Goal: Information Seeking & Learning: Learn about a topic

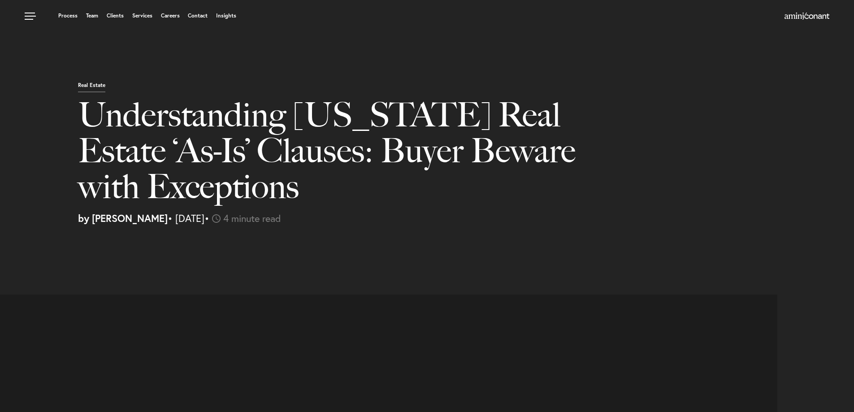
select select "US"
select select "Austin"
select select "Business and Civil Litigation"
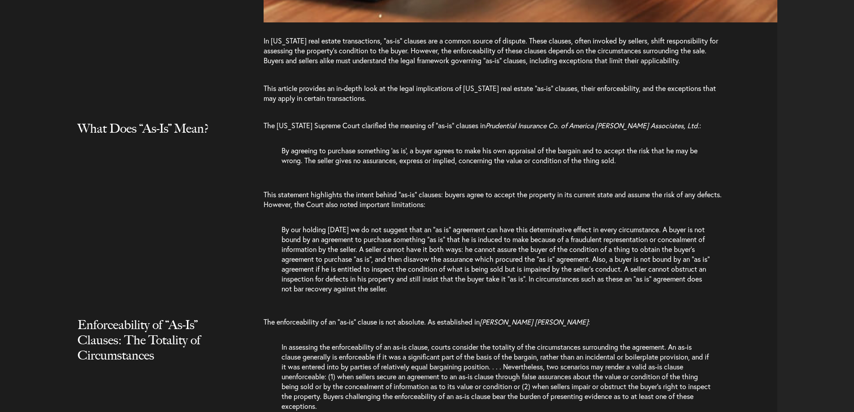
scroll to position [896, 0]
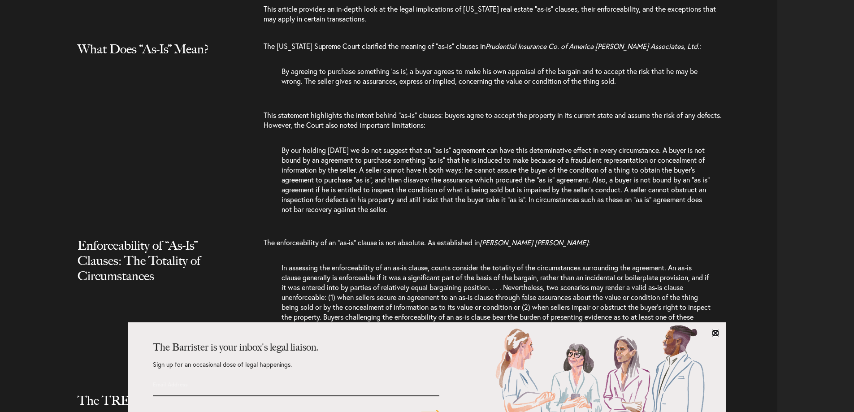
click at [718, 333] on link at bounding box center [715, 332] width 7 height 7
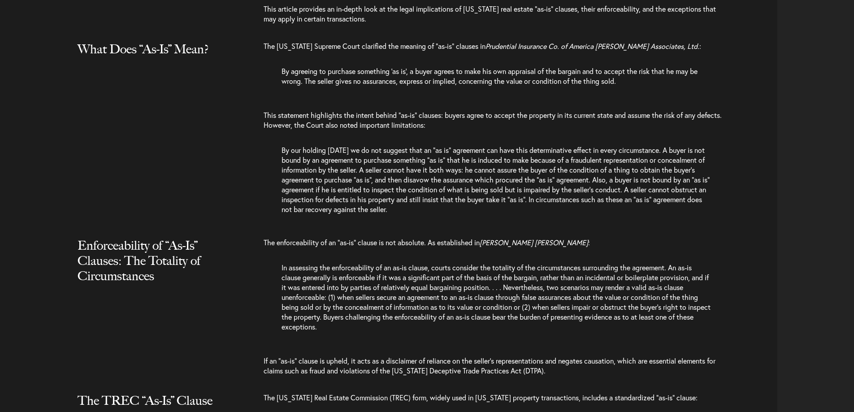
click at [540, 310] on p "In assessing the enforceability of an as-is clause, courts consider the totalit…" at bounding box center [496, 302] width 430 height 78
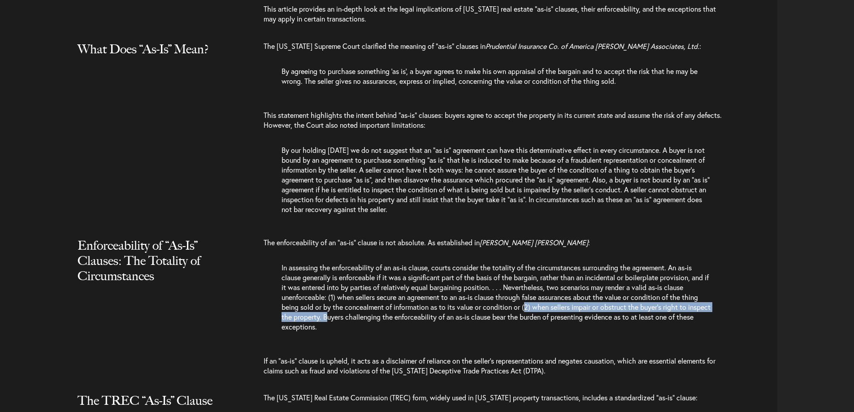
drag, startPoint x: 530, startPoint y: 308, endPoint x: 352, endPoint y: 316, distance: 178.1
click at [352, 316] on p "In assessing the enforceability of an as-is clause, courts consider the totalit…" at bounding box center [496, 302] width 430 height 78
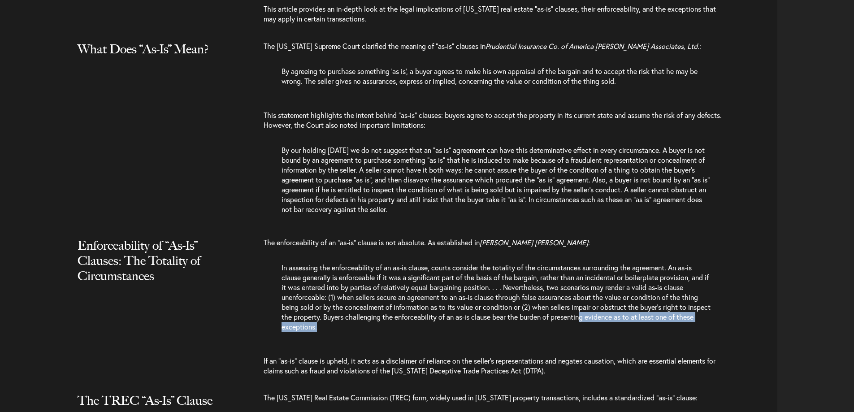
click at [608, 323] on p "In assessing the enforceability of an as-is clause, courts consider the totalit…" at bounding box center [496, 302] width 430 height 78
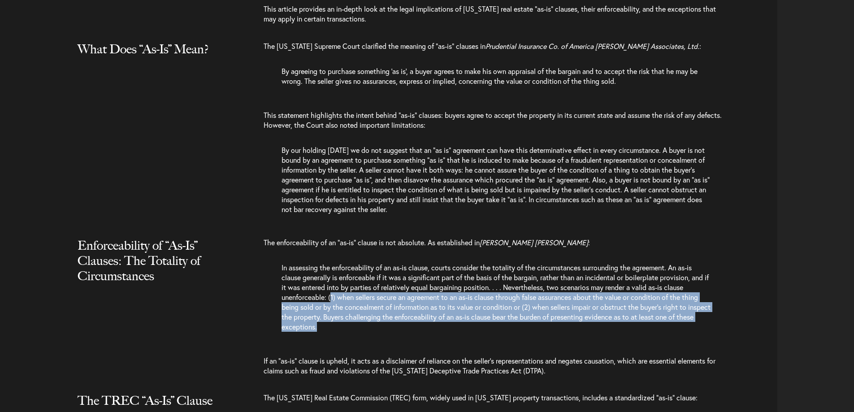
drag, startPoint x: 330, startPoint y: 297, endPoint x: 414, endPoint y: 339, distance: 93.6
click at [414, 339] on p "In assessing the enforceability of an as-is clause, courts consider the totalit…" at bounding box center [496, 302] width 430 height 78
copy p "1) when sellers secure an agreement to an as-is clause through false assurances…"
